Goal: Task Accomplishment & Management: Manage account settings

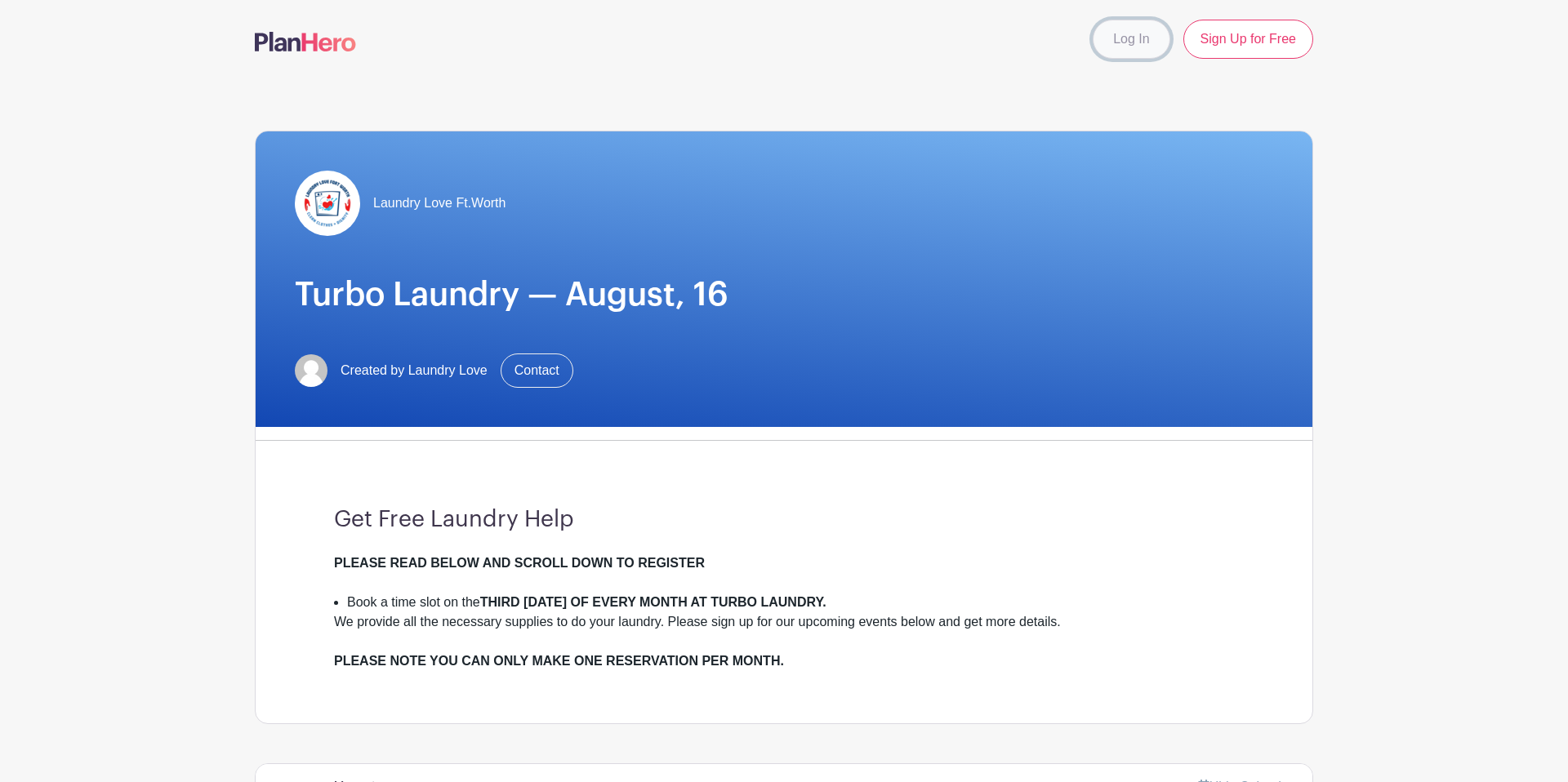
click at [1145, 40] on link "Log In" at bounding box center [1131, 39] width 77 height 39
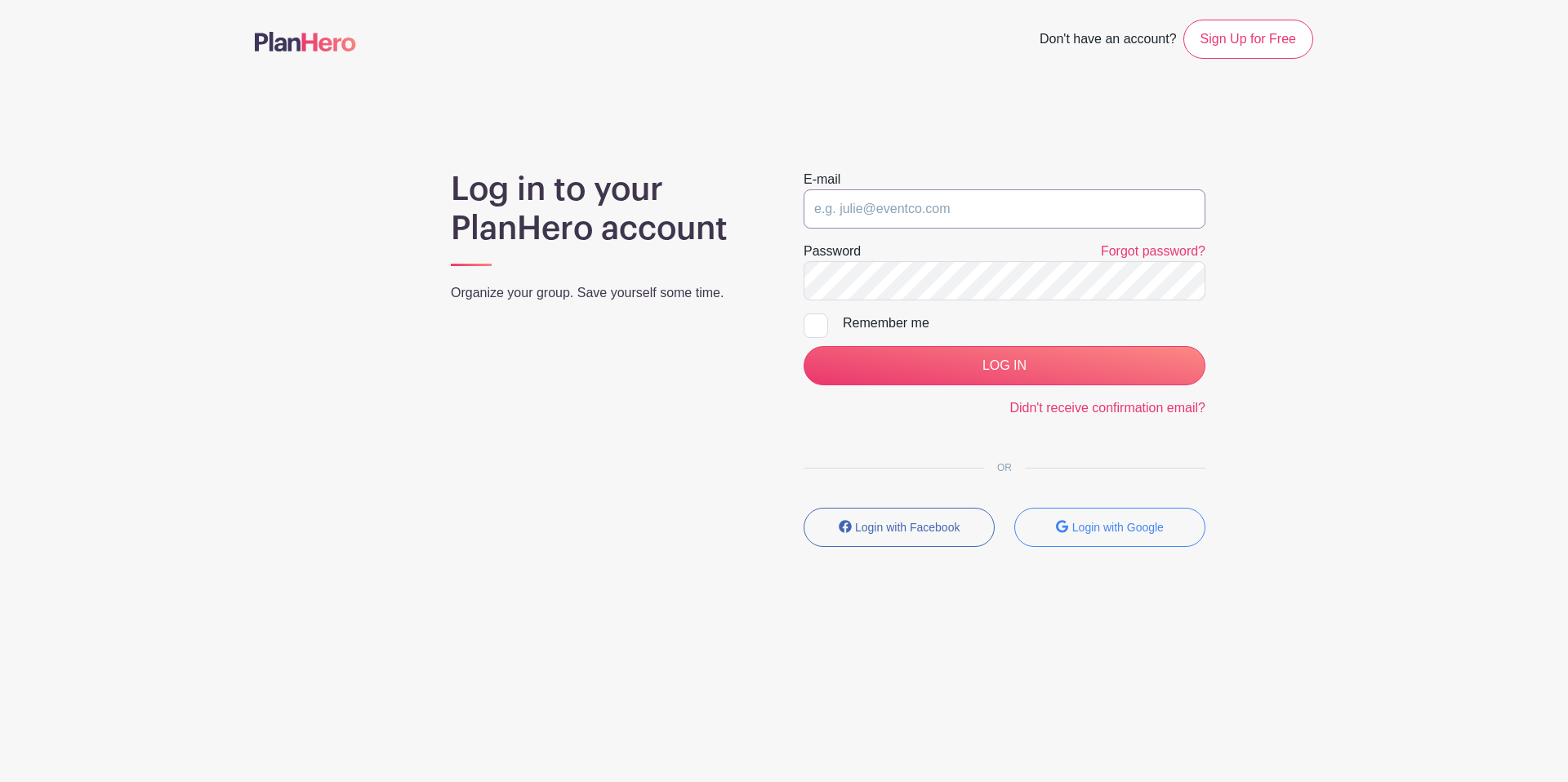
type input "[EMAIL_ADDRESS][DOMAIN_NAME]"
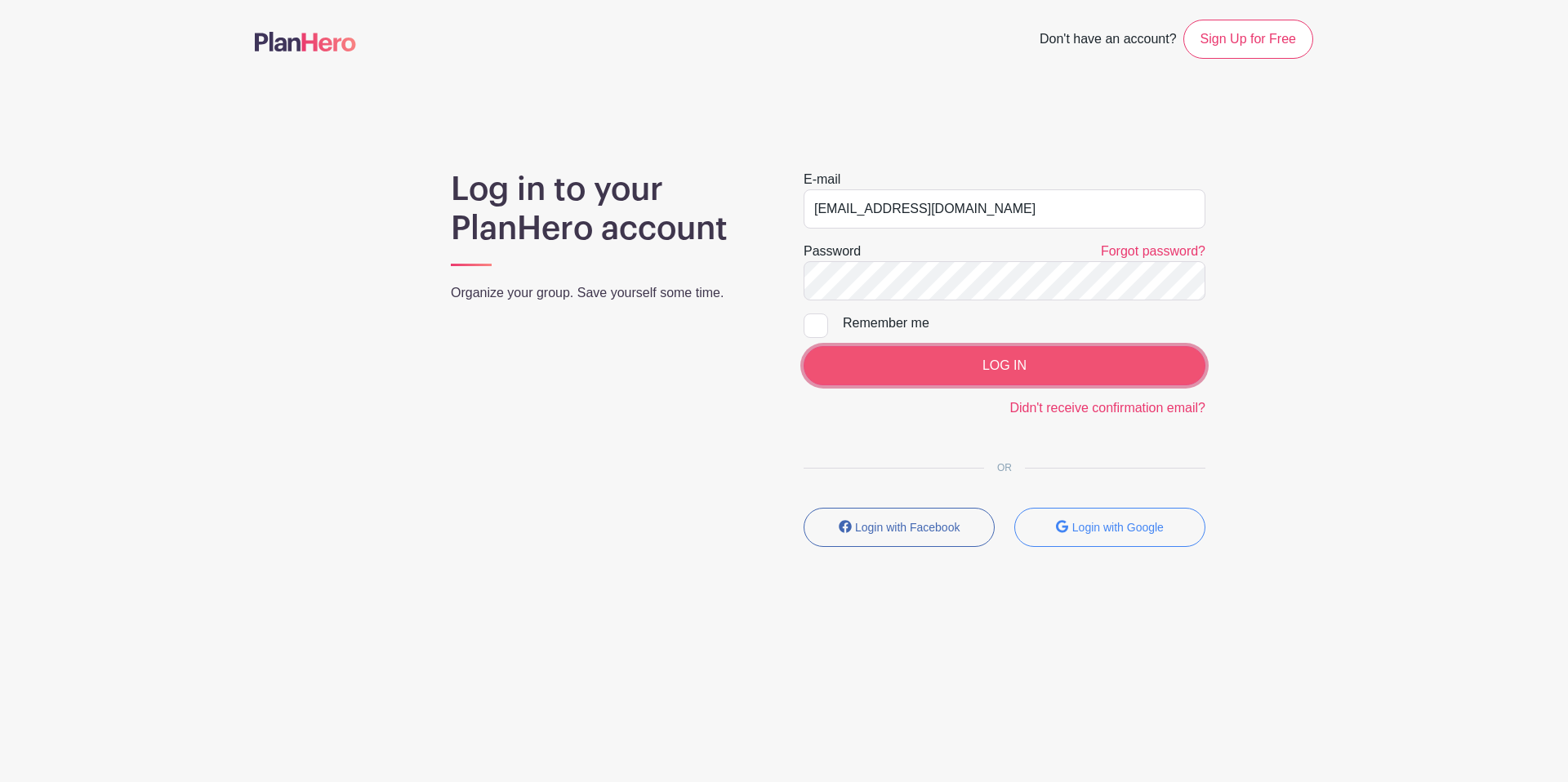
click at [978, 366] on input "LOG IN" at bounding box center [1004, 365] width 402 height 39
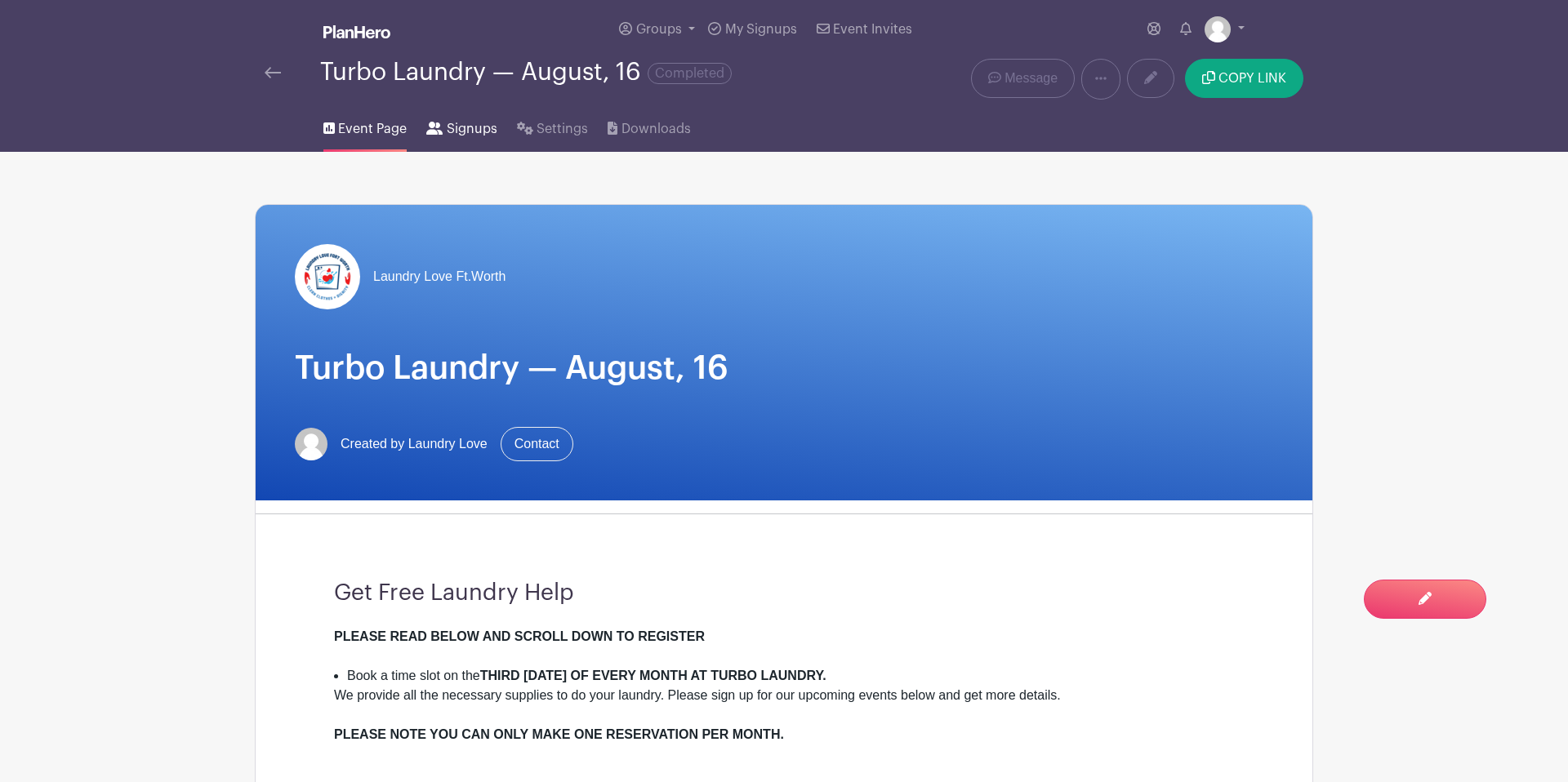
click at [459, 128] on span "Signups" at bounding box center [472, 128] width 50 height 20
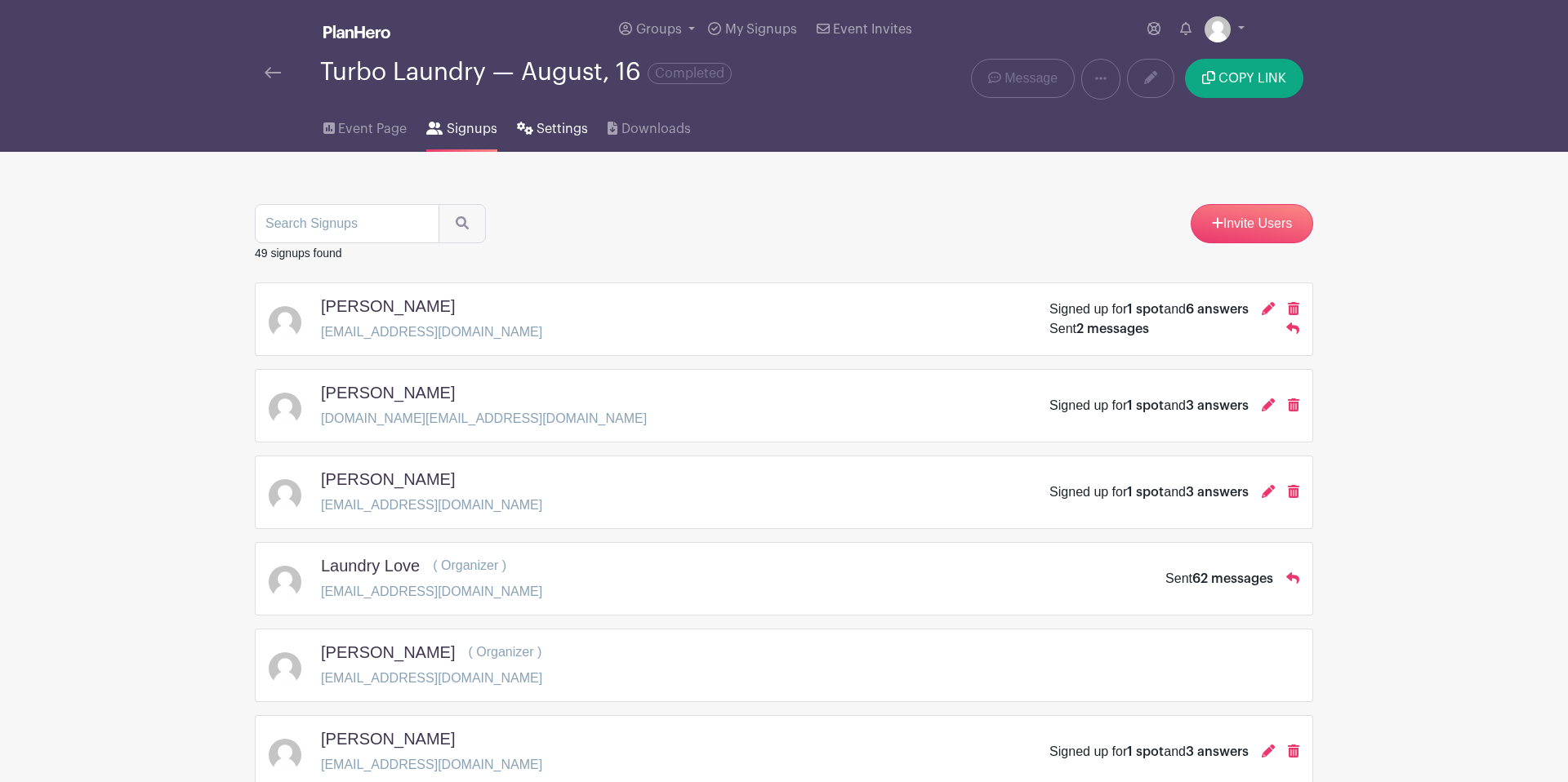
click at [548, 143] on link "Settings" at bounding box center [552, 126] width 71 height 52
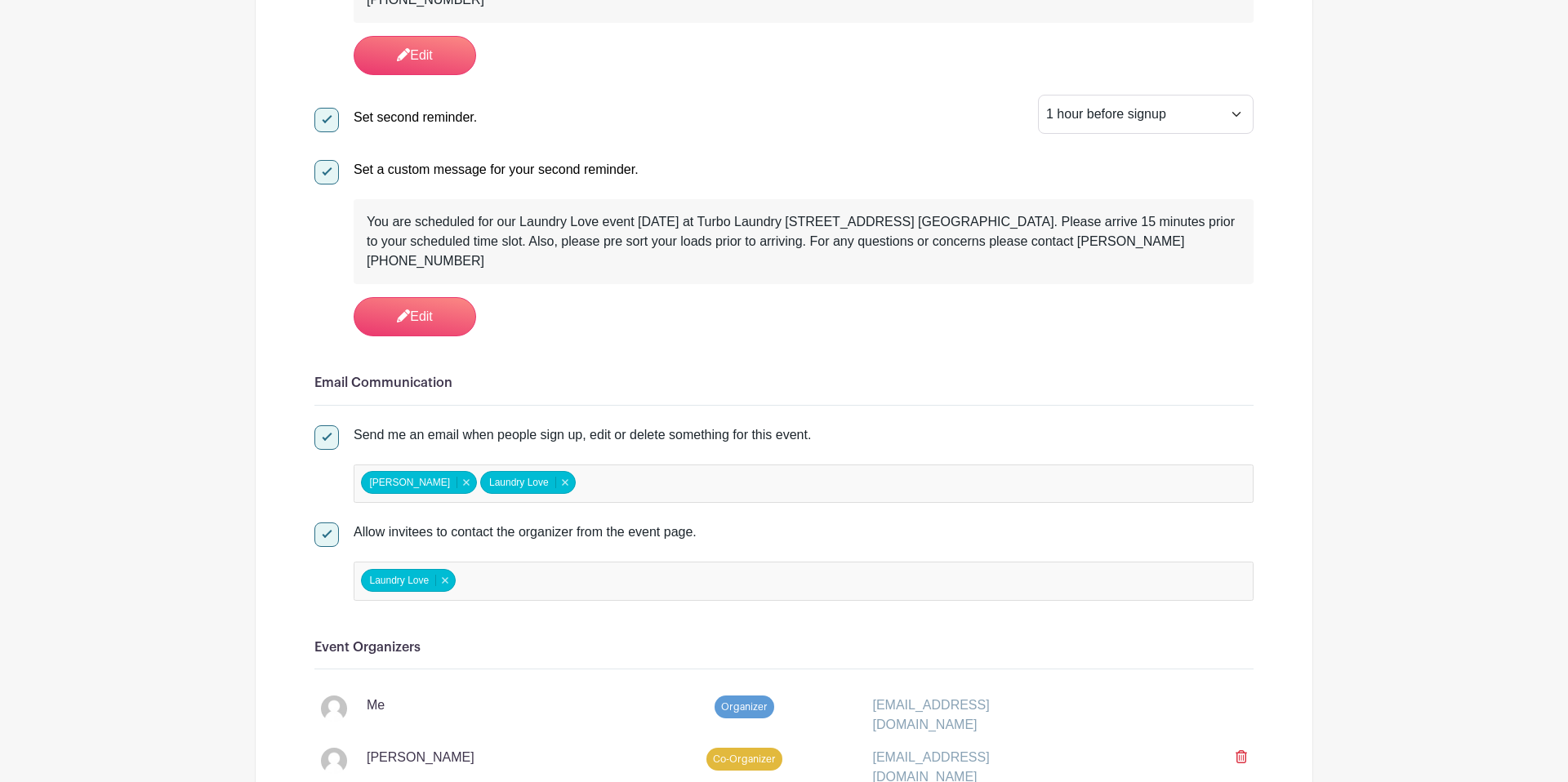
scroll to position [1036, 0]
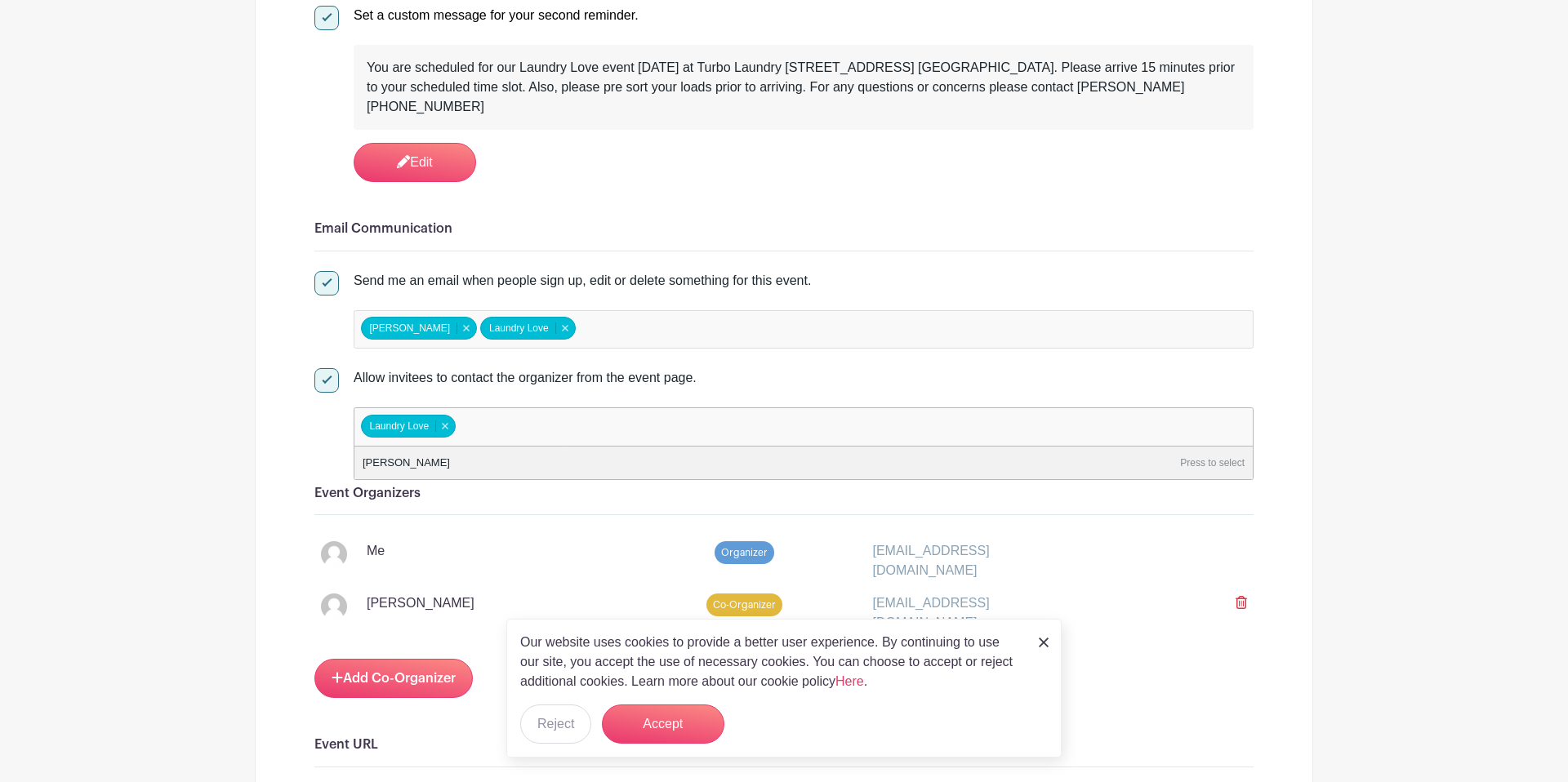
click at [1022, 557] on div "[EMAIL_ADDRESS][DOMAIN_NAME]" at bounding box center [981, 561] width 237 height 39
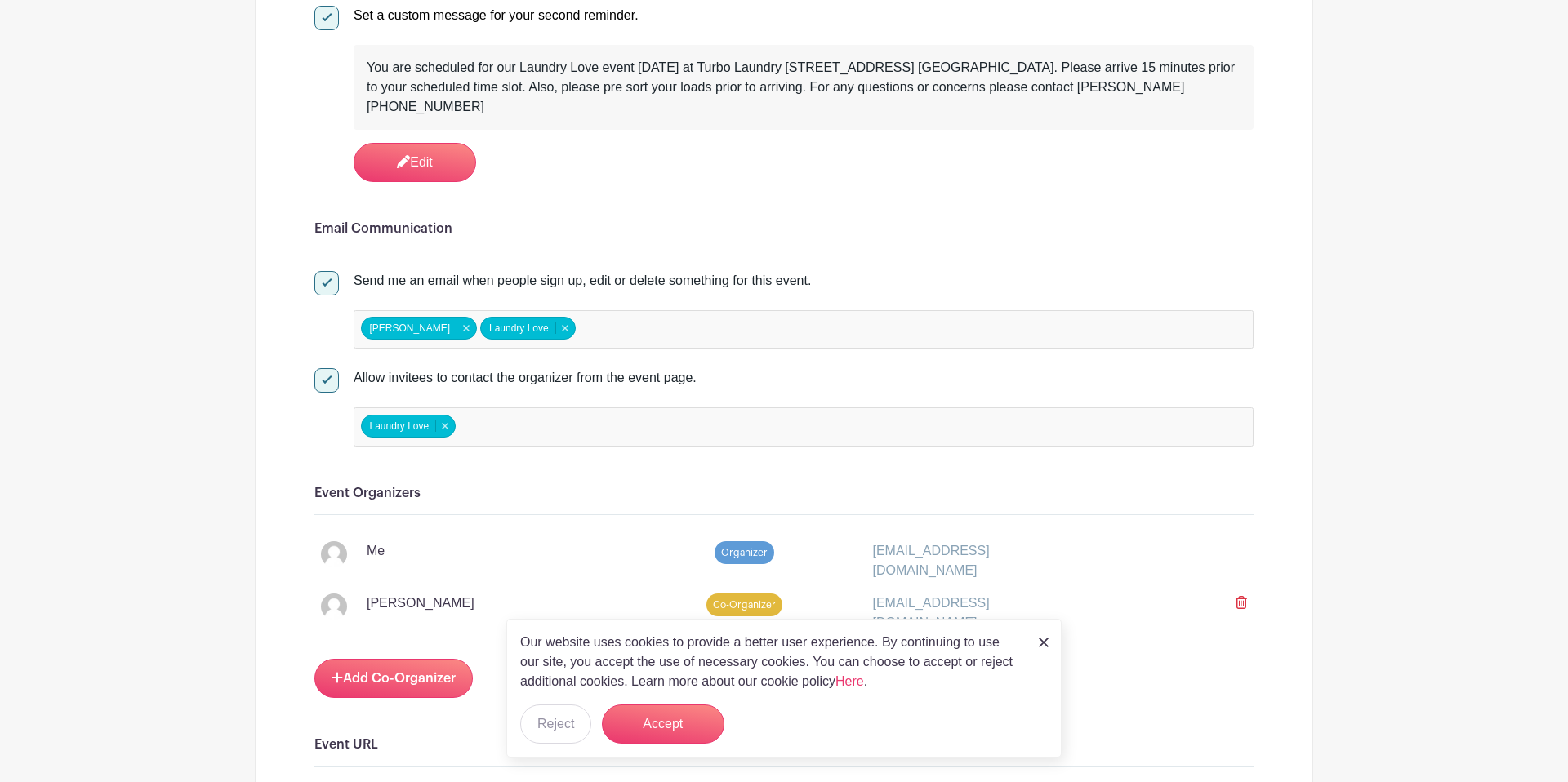
click at [1022, 557] on div "[EMAIL_ADDRESS][DOMAIN_NAME]" at bounding box center [981, 561] width 237 height 39
copy div "[EMAIL_ADDRESS][DOMAIN_NAME]"
